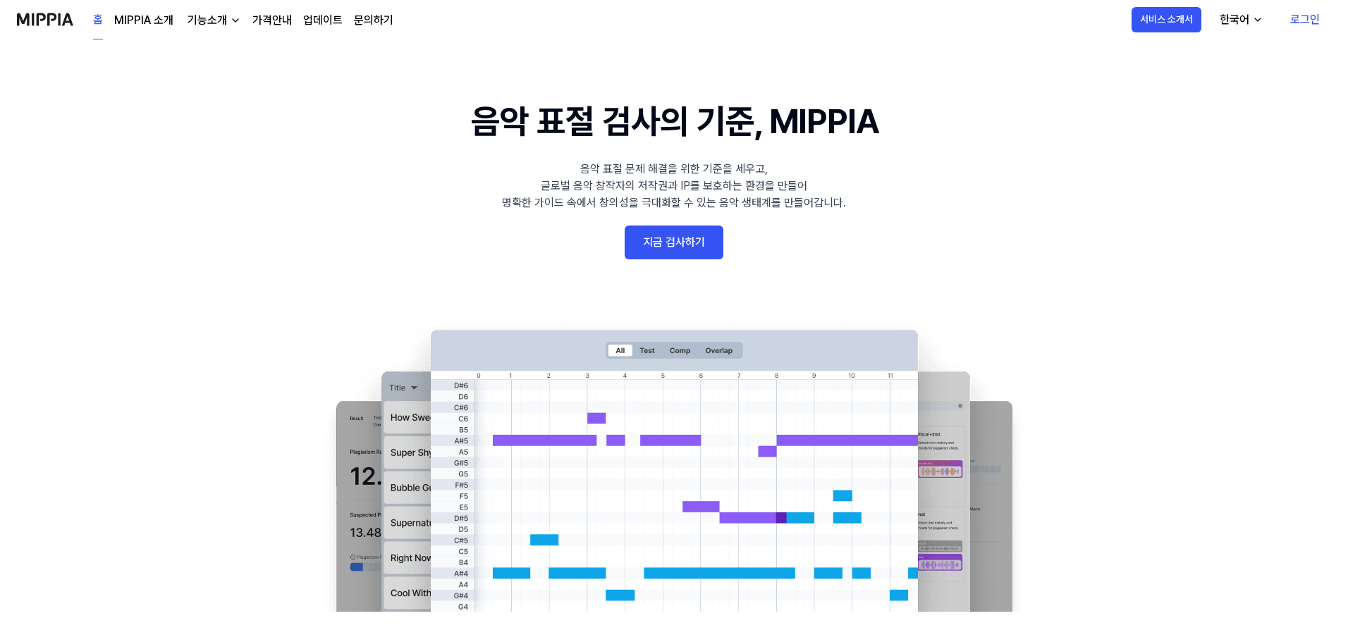
click at [628, 234] on link "지금 검사하기" at bounding box center [674, 243] width 99 height 34
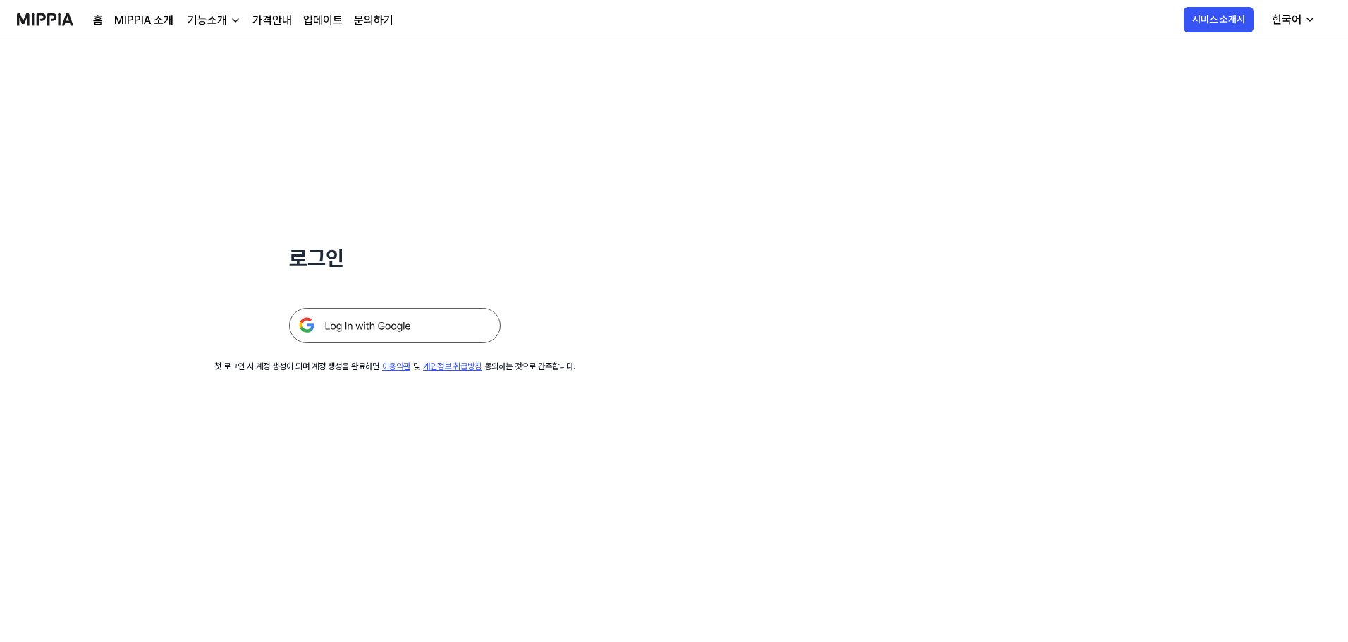
click at [369, 324] on img at bounding box center [394, 325] width 211 height 35
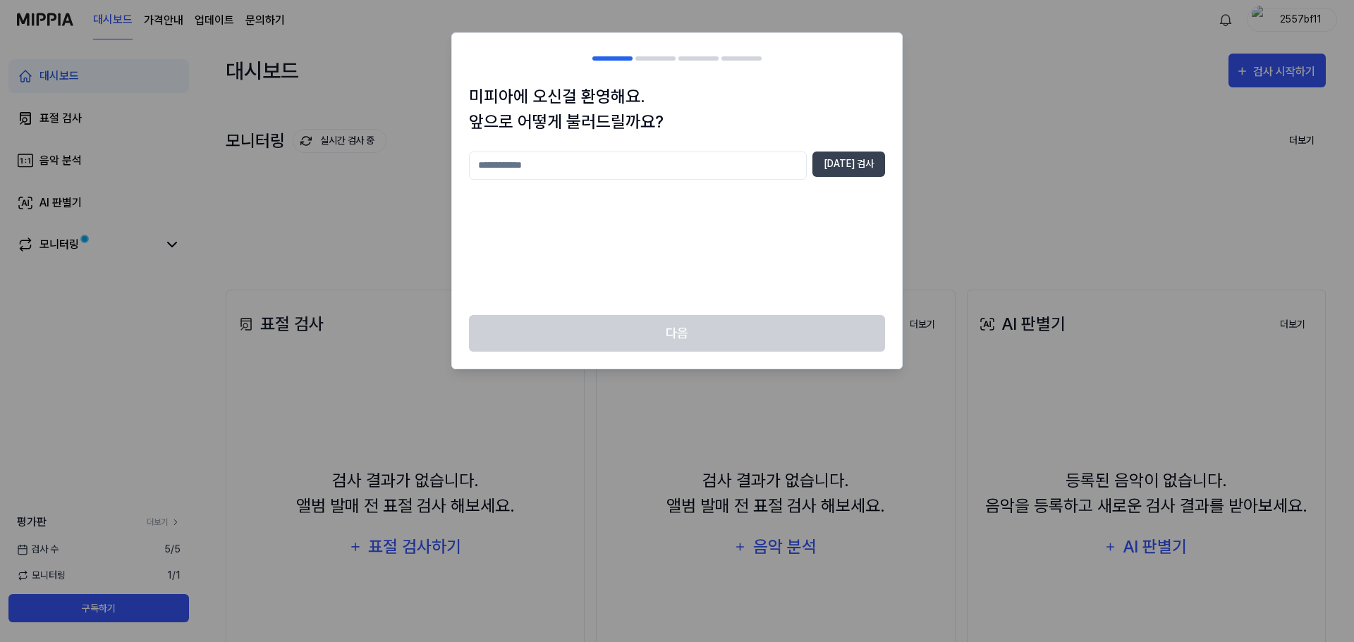
click at [529, 166] on input "text" at bounding box center [638, 166] width 338 height 28
type input "*"
type input "***"
click at [865, 157] on button "[DATE] 검사" at bounding box center [848, 164] width 73 height 25
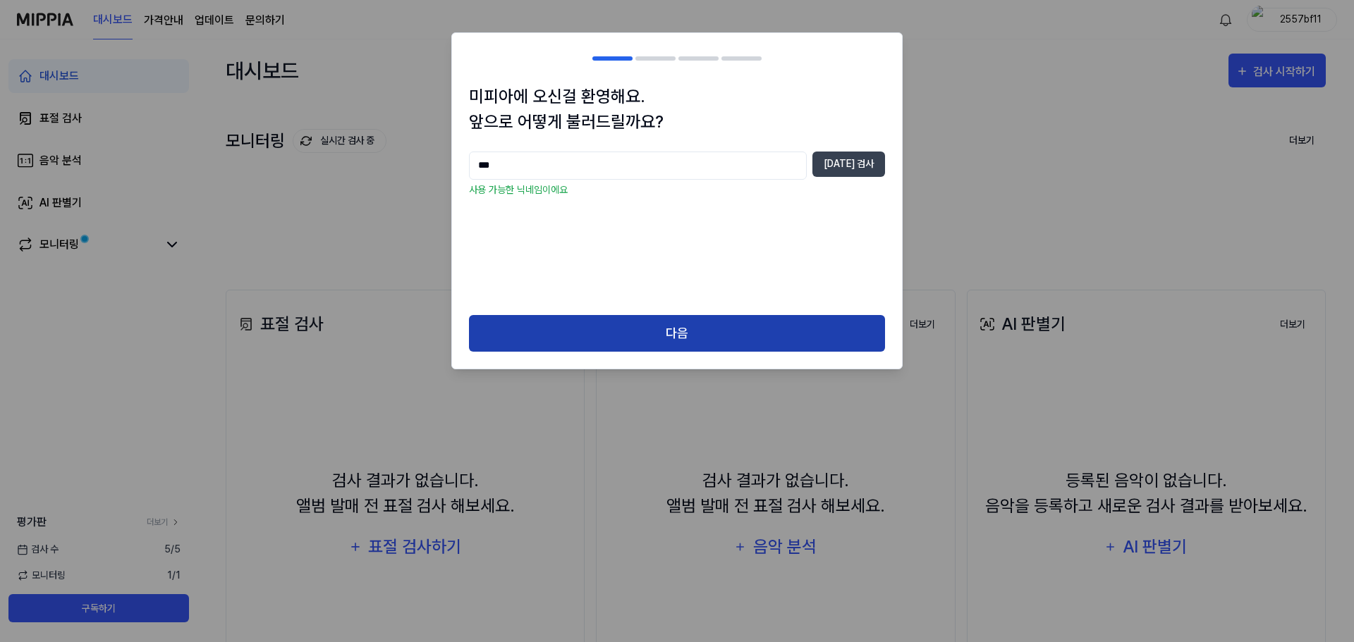
click at [699, 329] on button "다음" at bounding box center [677, 333] width 416 height 37
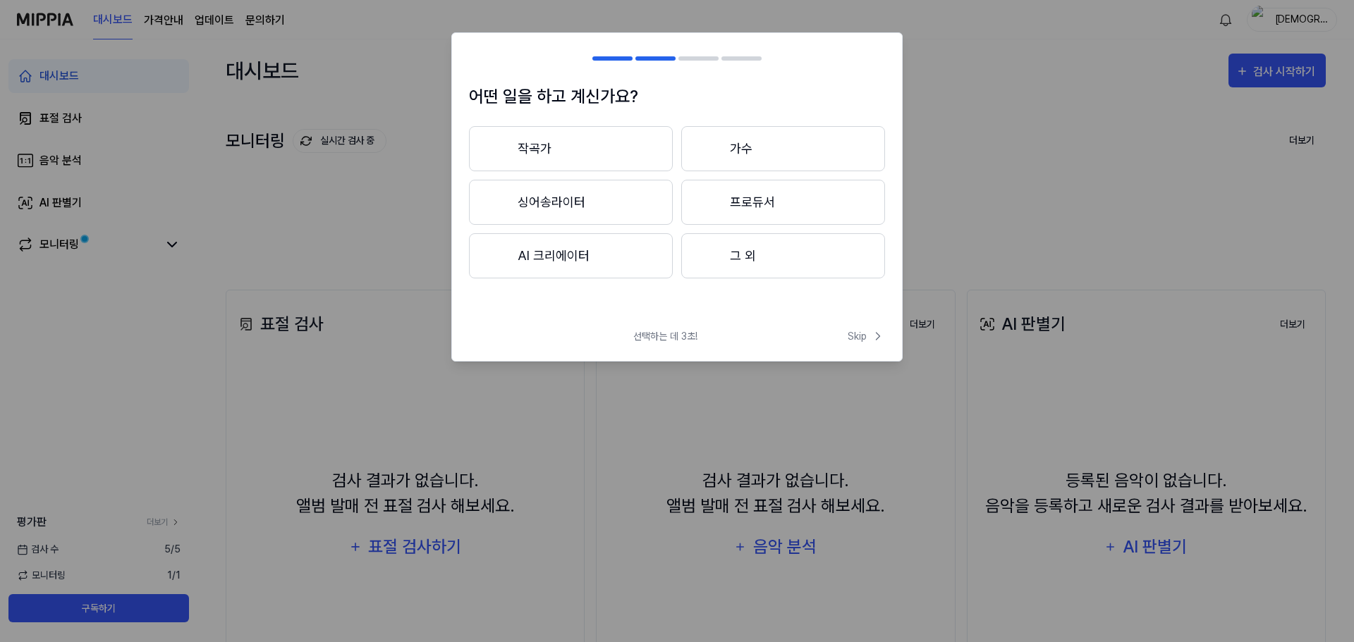
click at [744, 258] on button "그 외" at bounding box center [783, 255] width 204 height 45
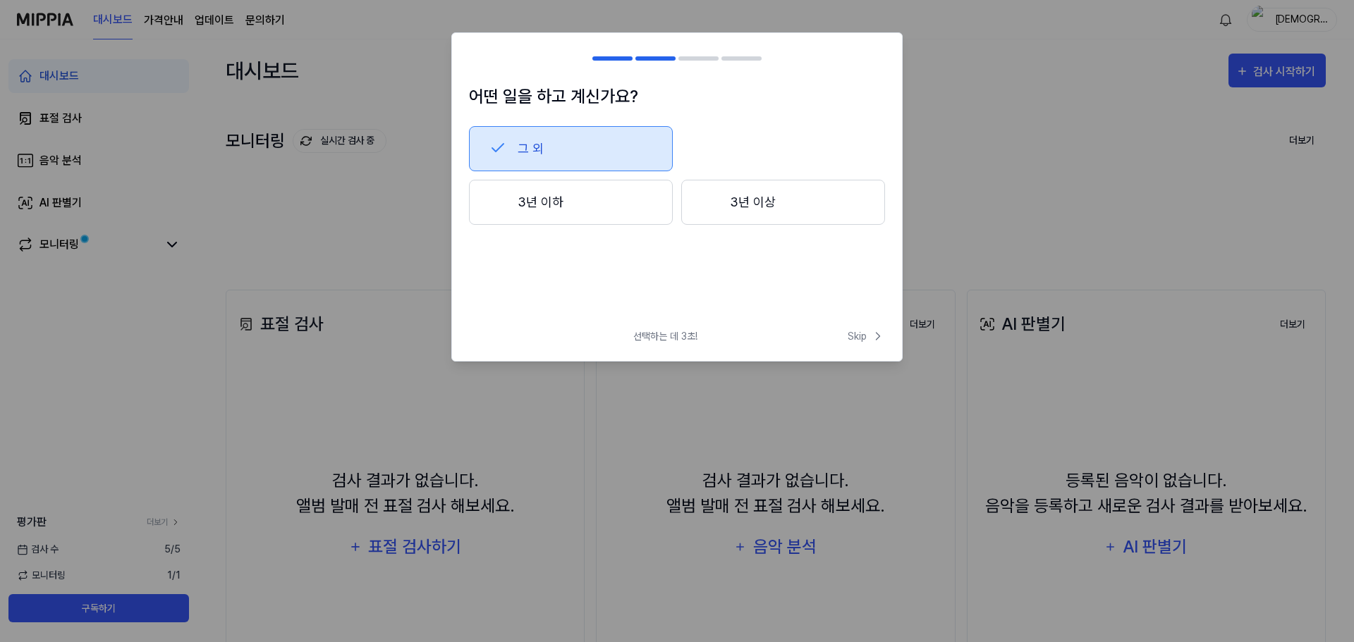
click at [766, 189] on button "3년 이상" at bounding box center [783, 202] width 204 height 45
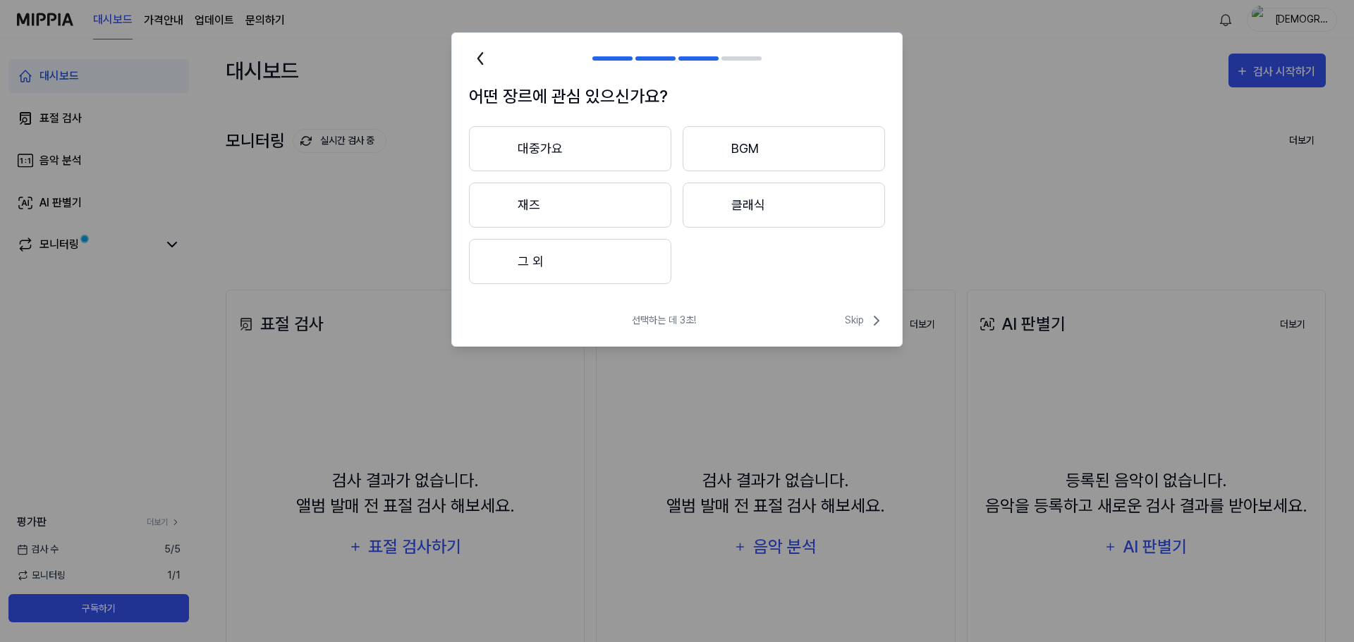
click at [515, 133] on button "대중가요" at bounding box center [570, 148] width 202 height 45
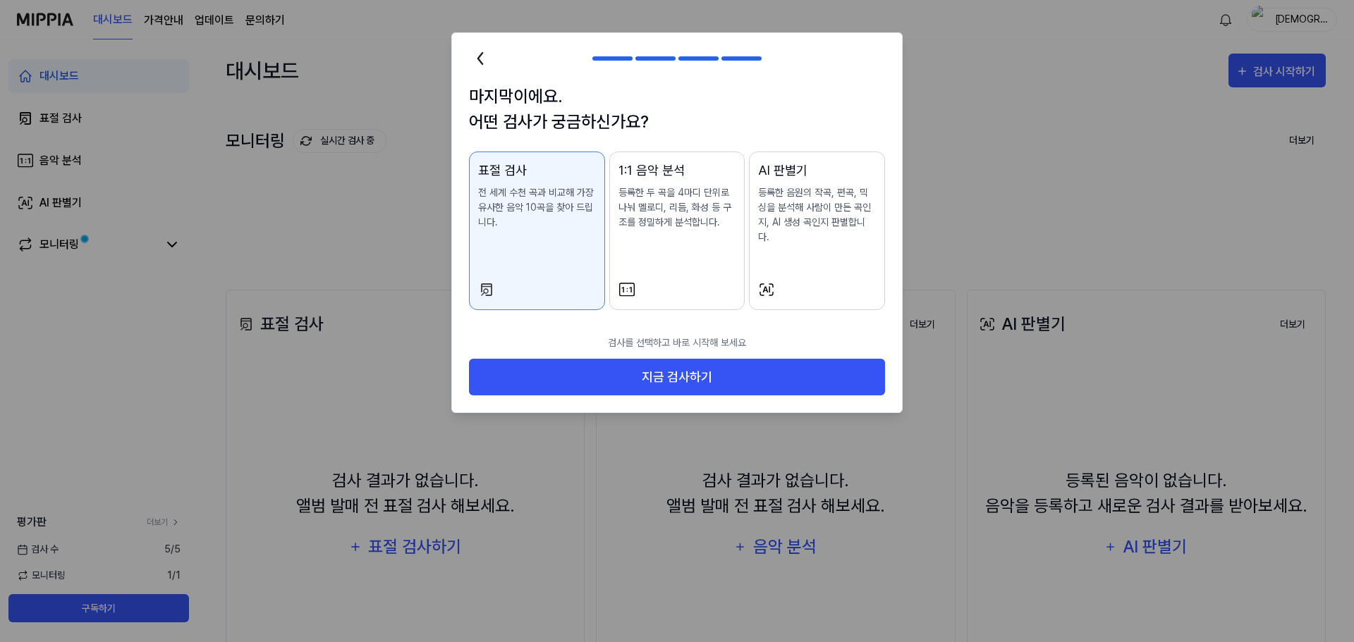
click at [833, 226] on p "등록한 음원의 작곡, 편곡, 믹싱을 분석해 사람이 만든 곡인지, AI 생성 곡인지 판별합니다." at bounding box center [817, 214] width 118 height 59
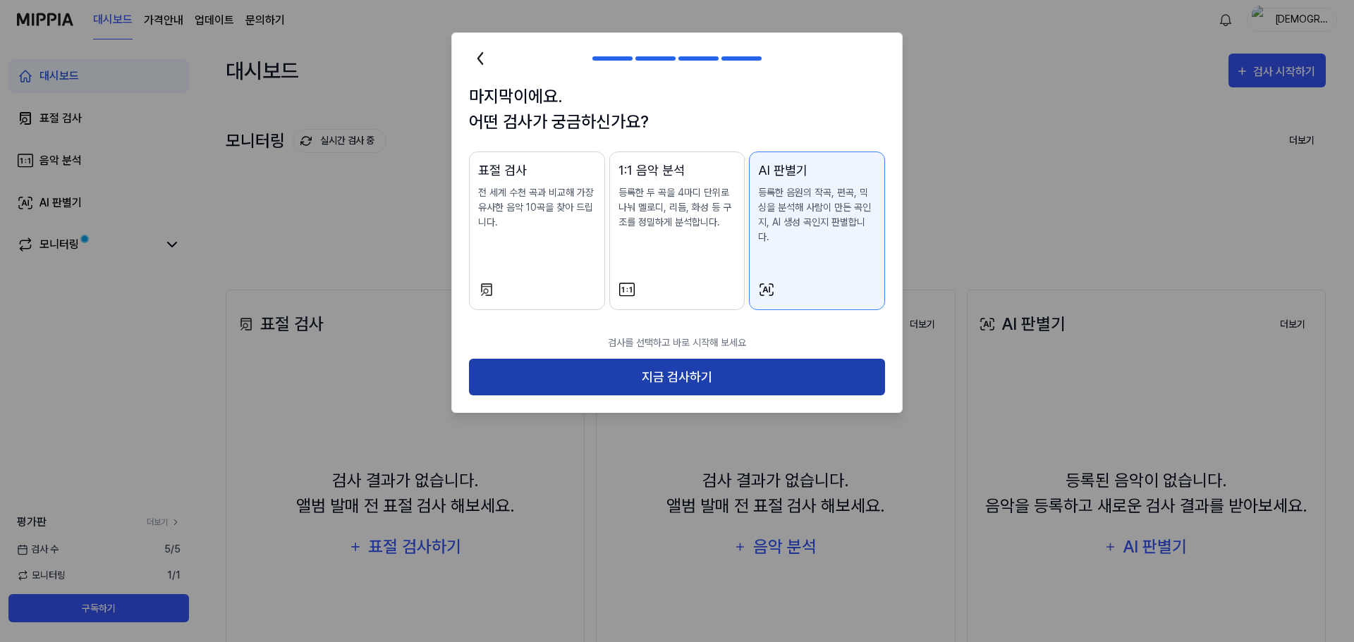
click at [718, 379] on button "지금 검사하기" at bounding box center [677, 377] width 416 height 37
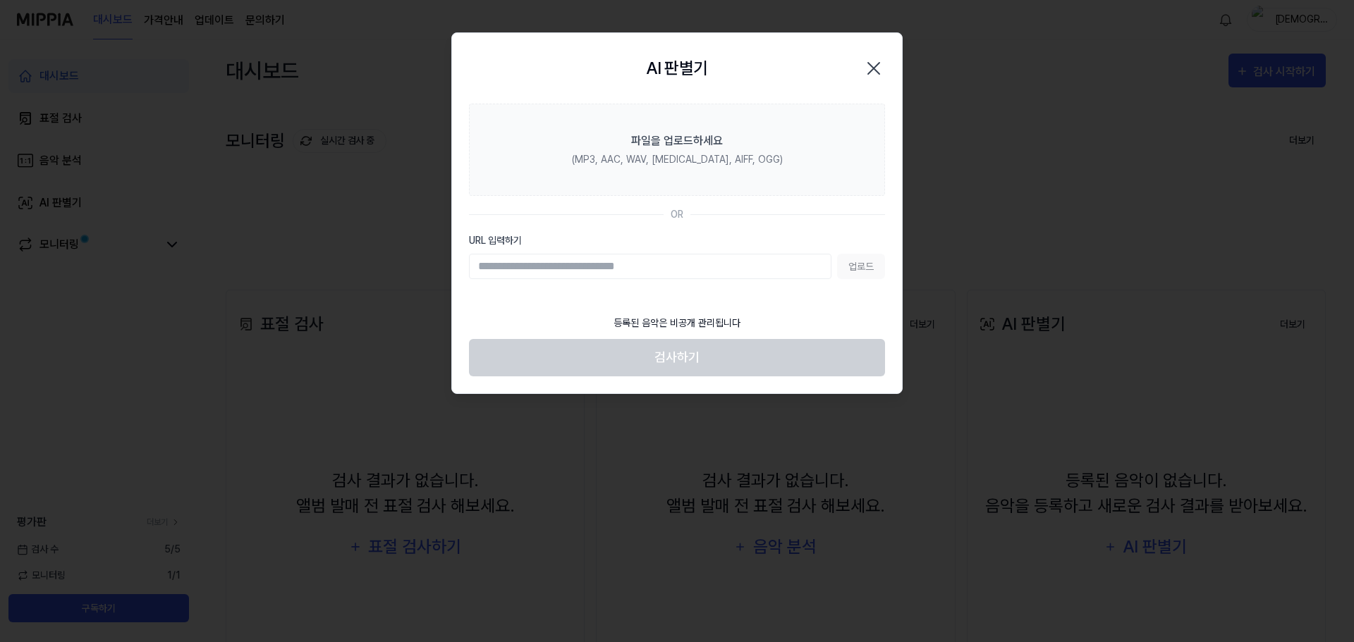
click at [867, 266] on div "업로드" at bounding box center [677, 266] width 416 height 25
click at [693, 246] on label "URL 입력하기" at bounding box center [677, 240] width 416 height 15
click at [693, 254] on input "URL 입력하기" at bounding box center [650, 266] width 362 height 25
click at [673, 264] on input "URL 입력하기" at bounding box center [650, 266] width 362 height 25
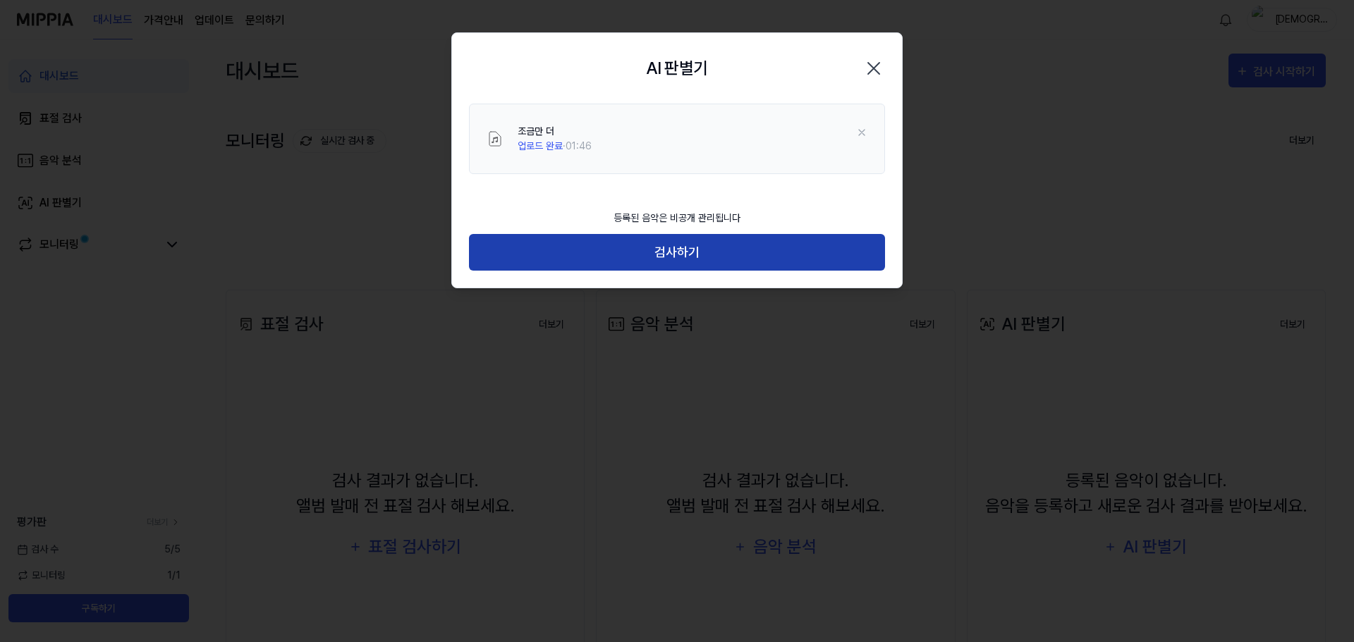
click at [680, 253] on button "검사하기" at bounding box center [677, 252] width 416 height 37
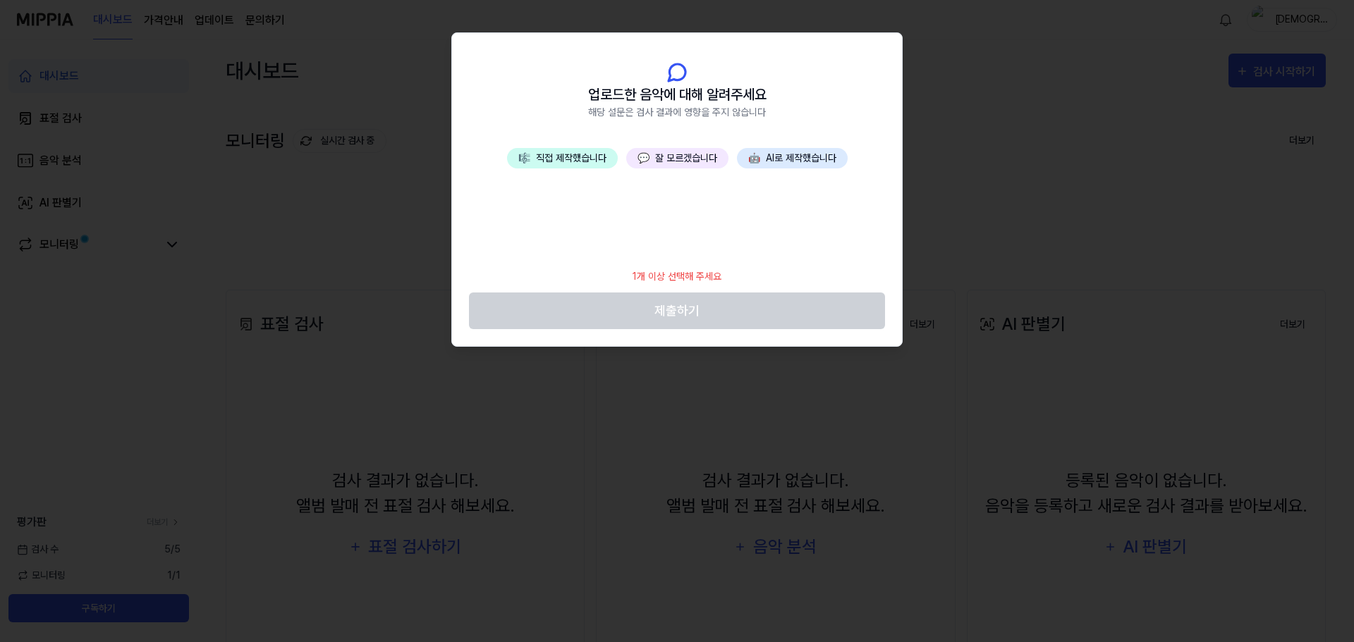
click at [752, 159] on span "🤖" at bounding box center [754, 157] width 12 height 11
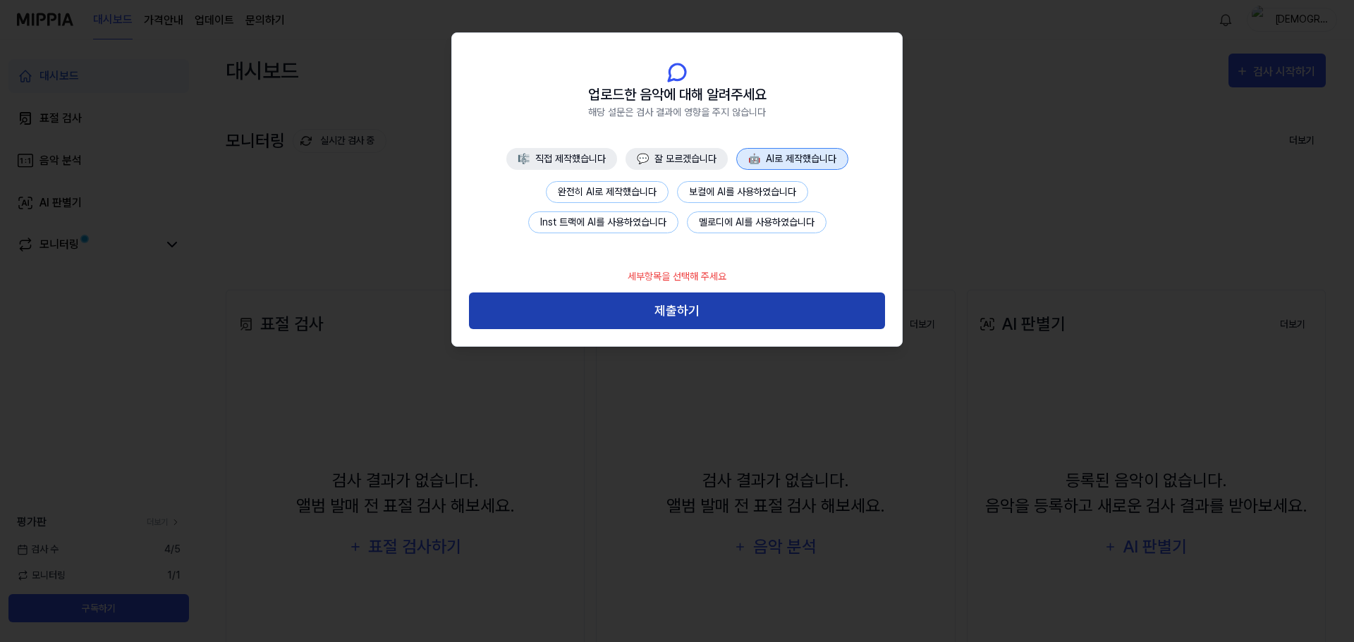
click at [655, 314] on button "제출하기" at bounding box center [677, 311] width 416 height 37
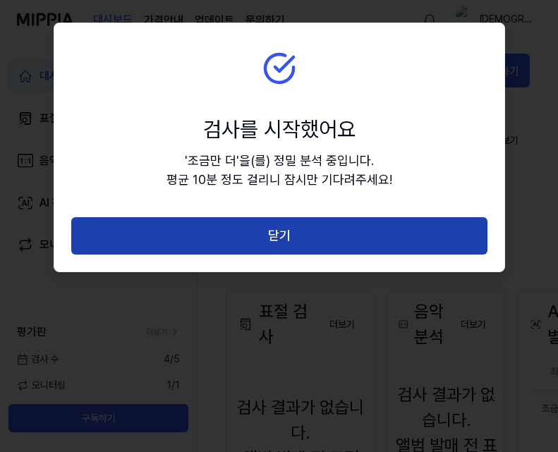
click at [281, 235] on button "닫기" at bounding box center [279, 235] width 416 height 37
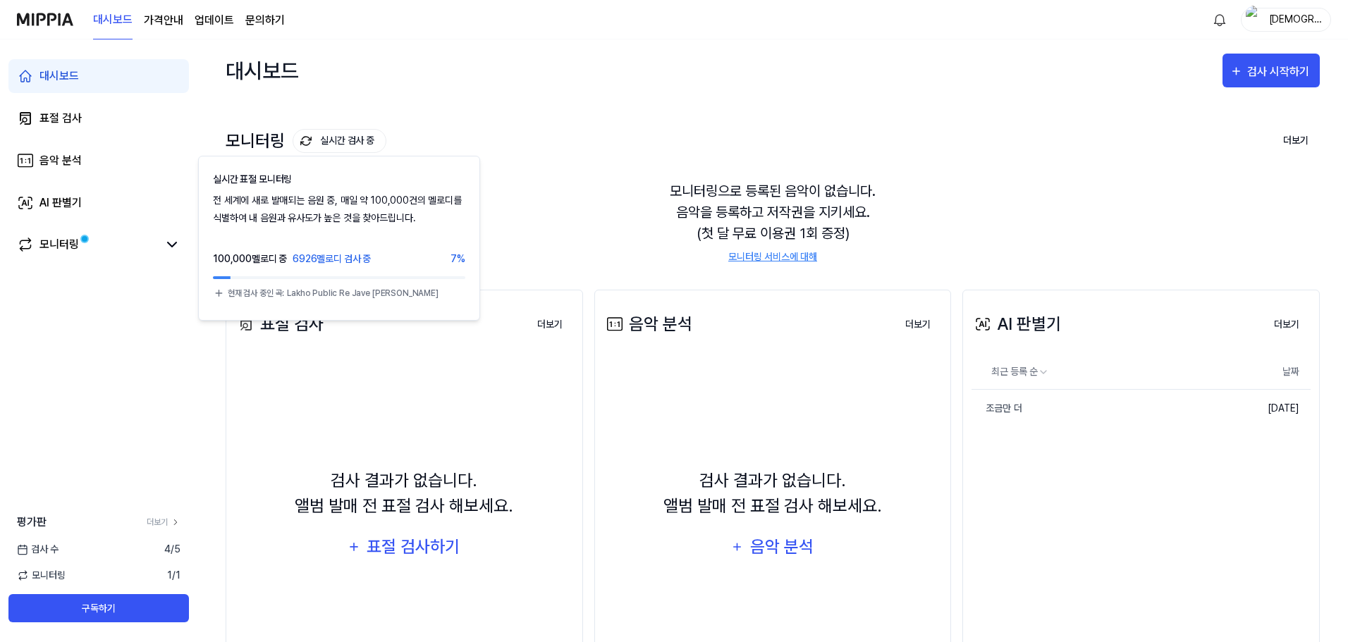
click at [349, 142] on button "실시간 검사 중" at bounding box center [340, 141] width 94 height 24
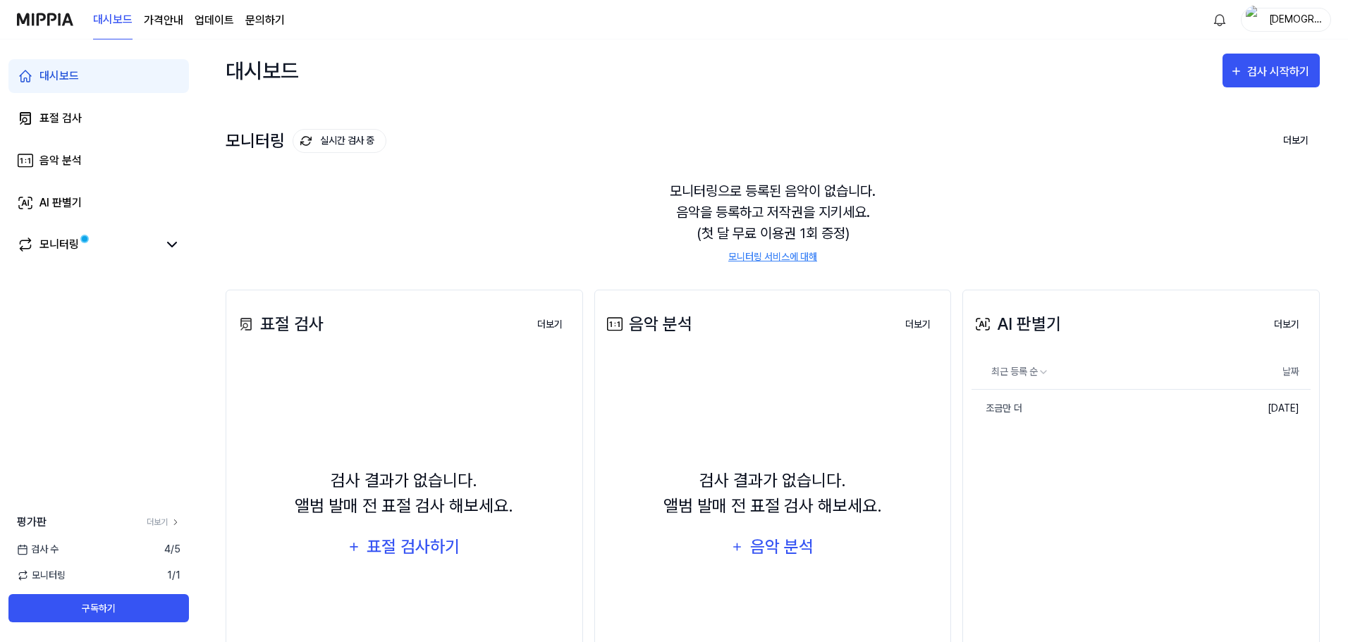
click at [349, 142] on button "실시간 검사 중" at bounding box center [340, 141] width 94 height 24
click at [1287, 68] on div "검사 시작하기" at bounding box center [1280, 72] width 66 height 18
click at [1198, 114] on div "표절 검사" at bounding box center [1245, 115] width 123 height 18
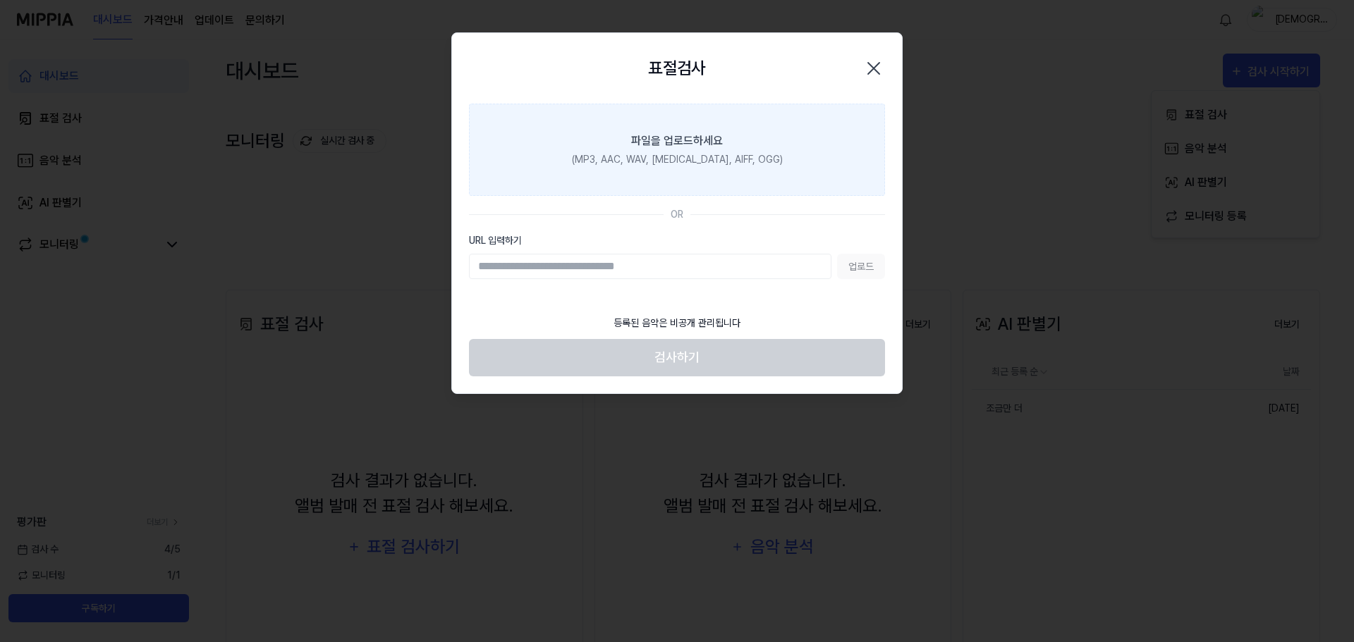
click at [652, 147] on div "파일을 업로드하세요" at bounding box center [677, 141] width 92 height 17
click at [0, 0] on input "파일을 업로드하세요 (MP3, AAC, WAV, [MEDICAL_DATA], AIFF, OGG)" at bounding box center [0, 0] width 0 height 0
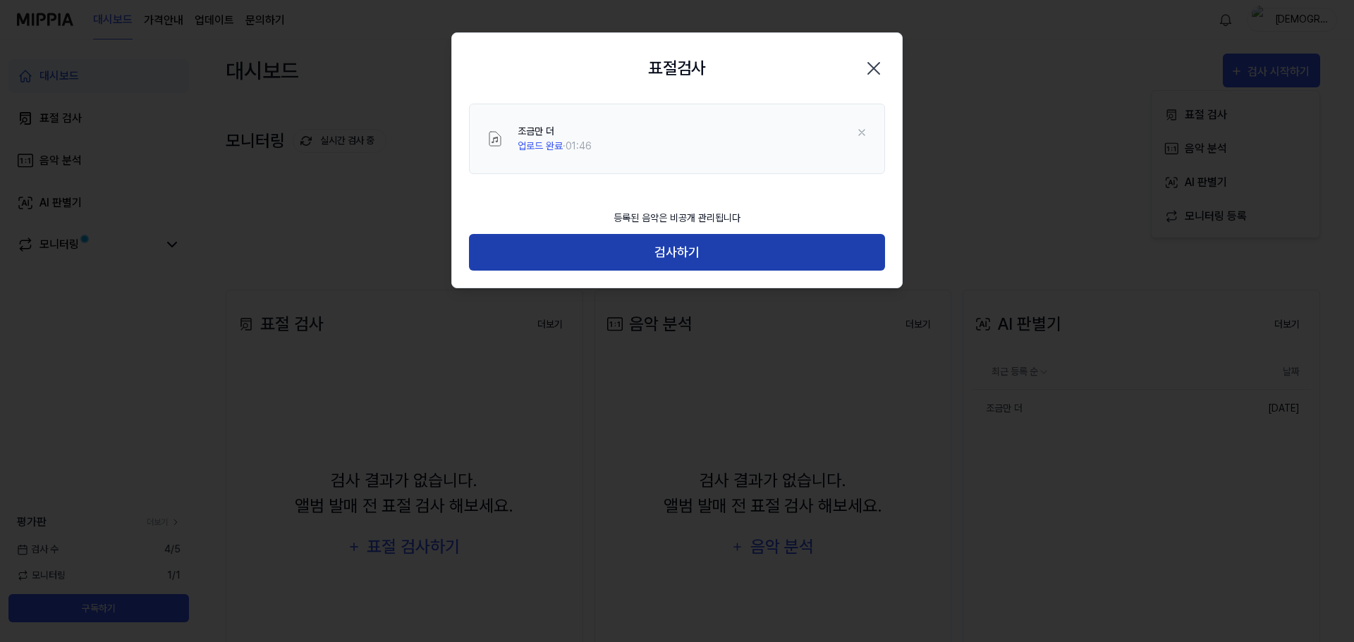
click at [617, 257] on button "검사하기" at bounding box center [677, 252] width 416 height 37
